Goal: Use online tool/utility: Utilize a website feature to perform a specific function

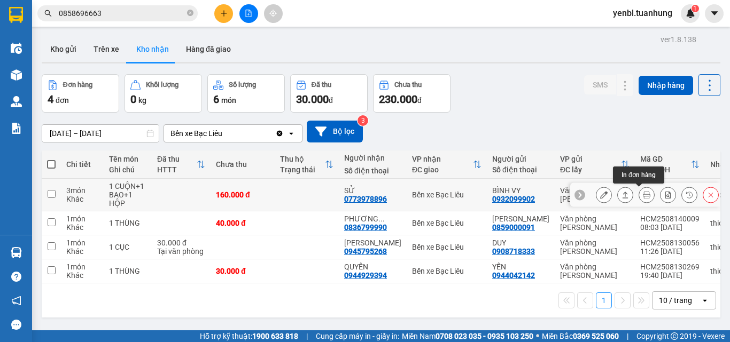
click at [642, 198] on button at bounding box center [646, 195] width 15 height 19
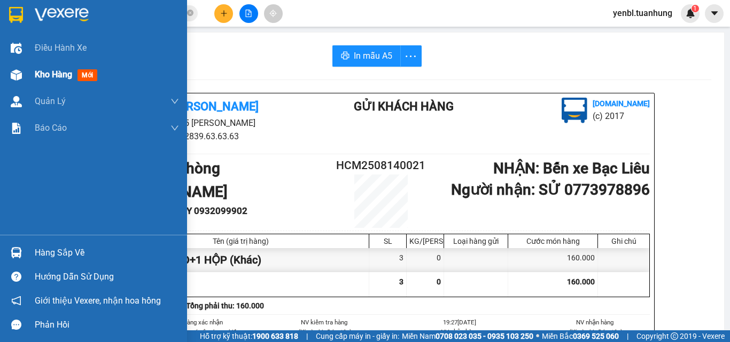
click at [44, 68] on div "Kho hàng mới" at bounding box center [68, 74] width 67 height 13
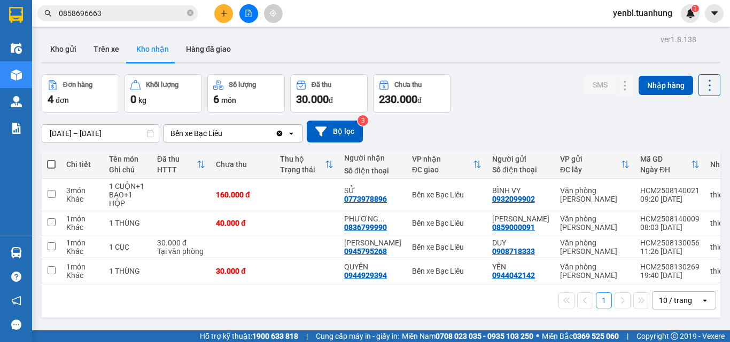
drag, startPoint x: 71, startPoint y: 49, endPoint x: 85, endPoint y: 65, distance: 21.6
click at [71, 49] on button "Kho gửi" at bounding box center [63, 49] width 43 height 26
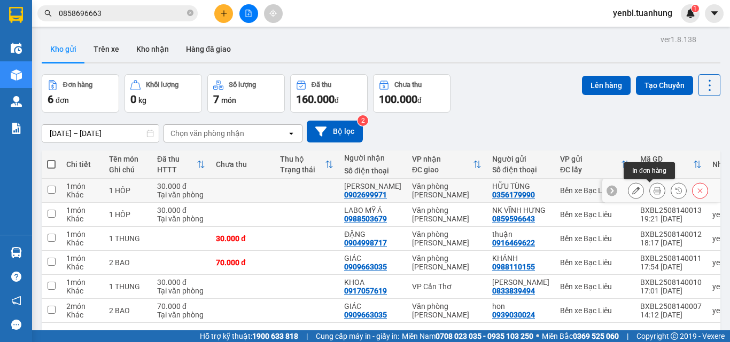
click at [653, 191] on icon at bounding box center [656, 190] width 7 height 7
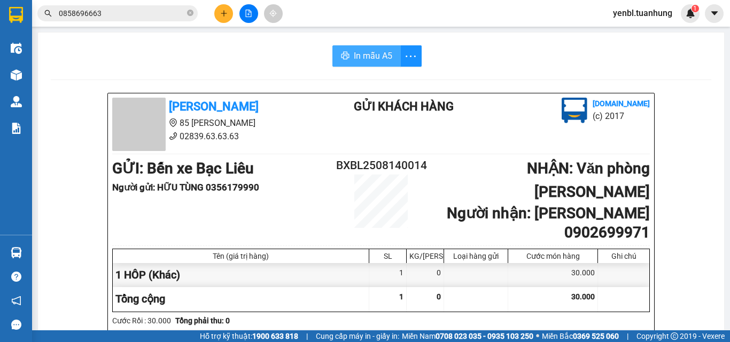
click at [354, 59] on span "In mẫu A5" at bounding box center [373, 55] width 38 height 13
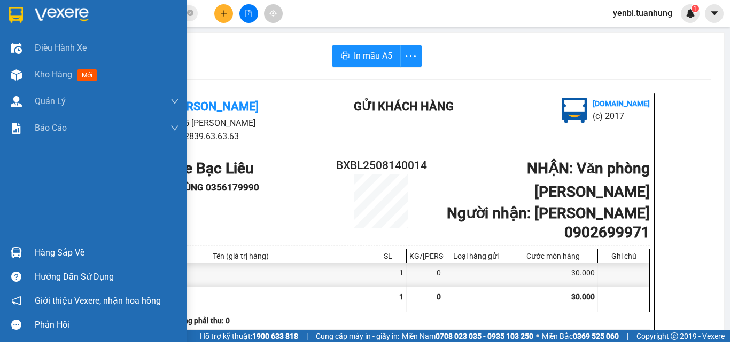
click at [38, 255] on div "Hàng sắp về" at bounding box center [107, 253] width 144 height 16
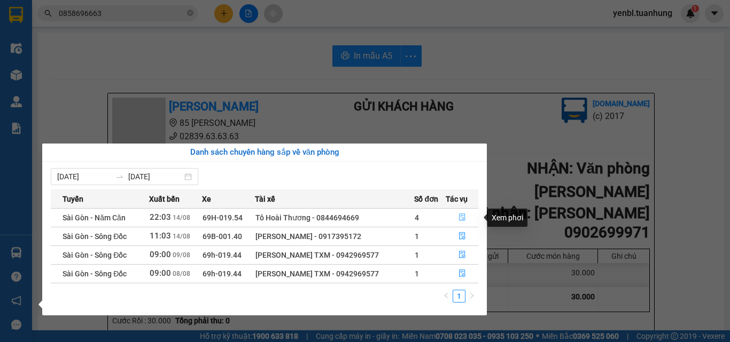
click at [463, 221] on icon "file-done" at bounding box center [461, 217] width 7 height 7
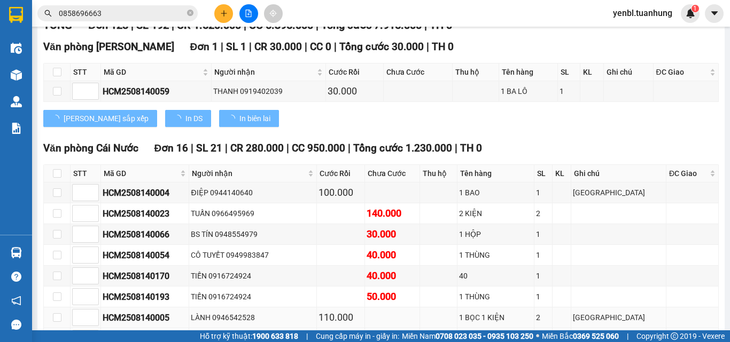
scroll to position [214, 0]
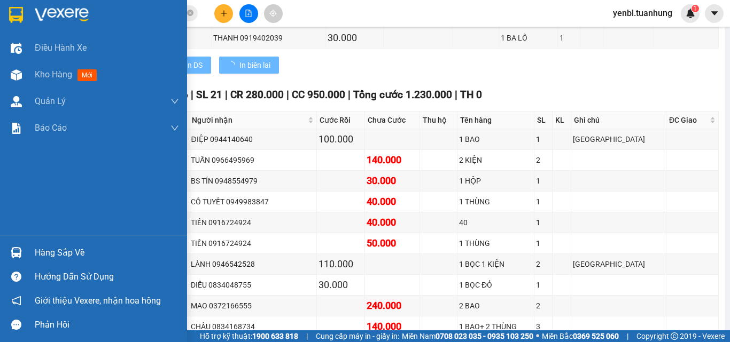
click at [40, 253] on div "Hàng sắp về" at bounding box center [107, 253] width 144 height 16
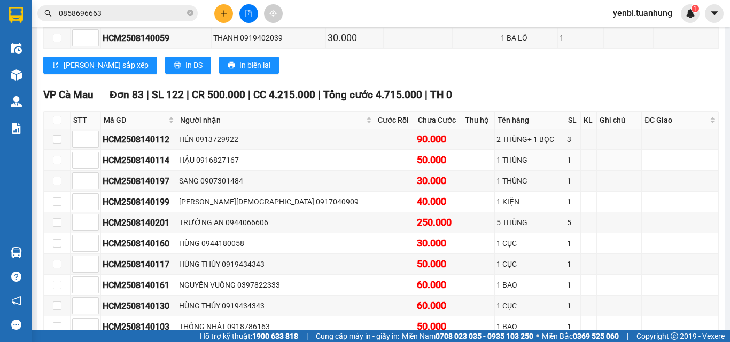
click at [536, 181] on section "Kết quả tìm kiếm ( 4 ) Bộ lọc Mã ĐH Trạng thái Món hàng Thu hộ Tổng cước Chưa c…" at bounding box center [365, 171] width 730 height 342
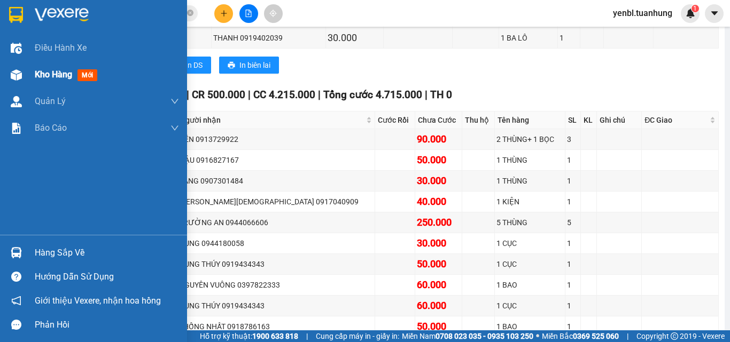
click at [52, 76] on span "Kho hàng" at bounding box center [53, 74] width 37 height 10
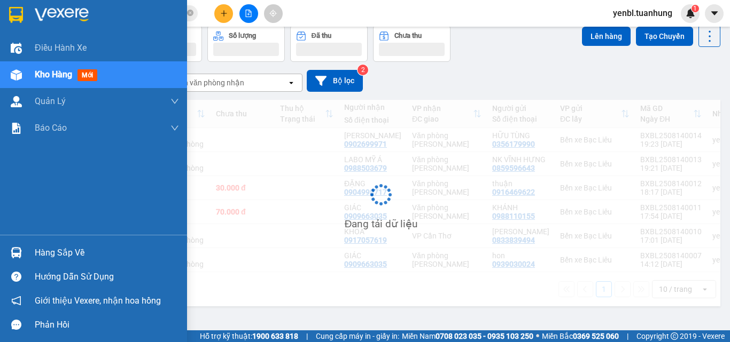
scroll to position [58, 0]
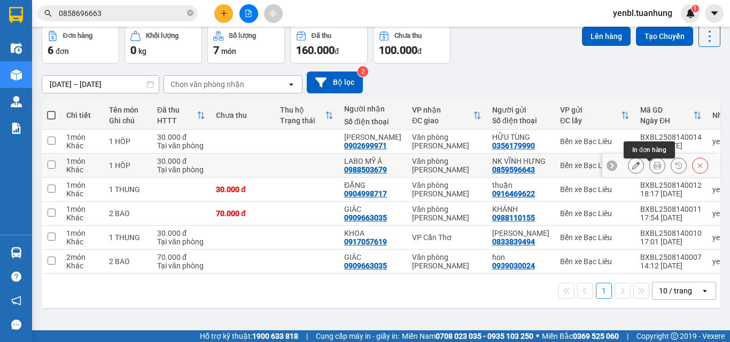
click at [653, 164] on button at bounding box center [657, 166] width 15 height 19
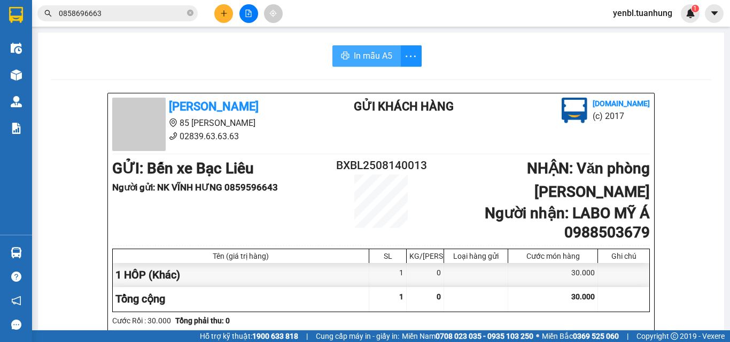
click at [362, 60] on span "In mẫu A5" at bounding box center [373, 55] width 38 height 13
